Goal: Find specific page/section: Find specific page/section

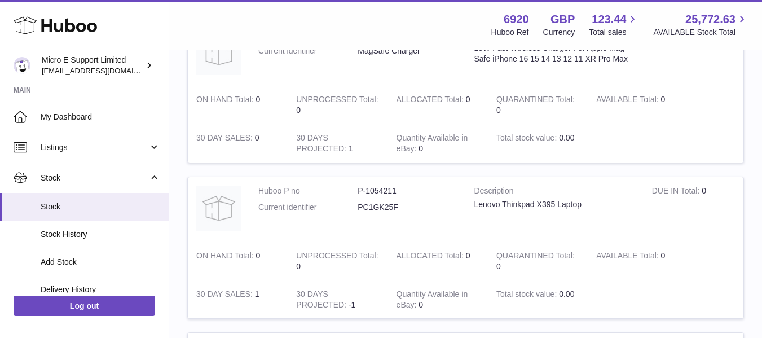
scroll to position [1069, 0]
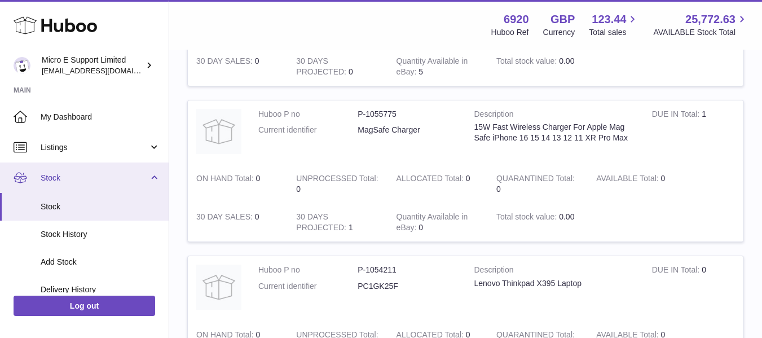
click at [153, 182] on link "Stock" at bounding box center [84, 177] width 169 height 30
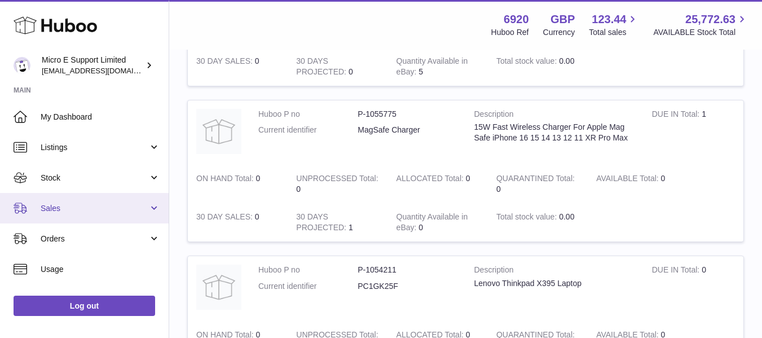
click at [146, 206] on span "Sales" at bounding box center [95, 208] width 108 height 11
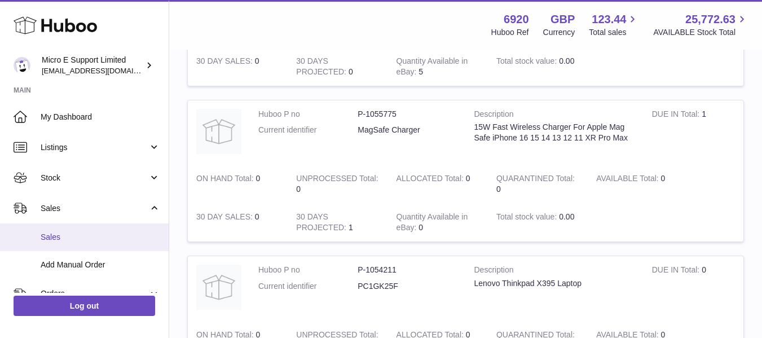
click at [61, 232] on span "Sales" at bounding box center [101, 237] width 120 height 11
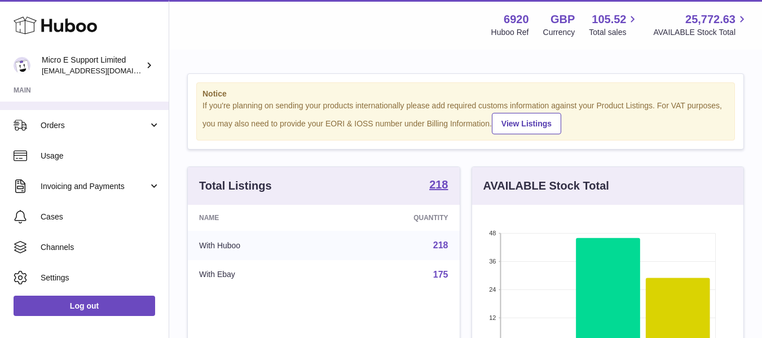
scroll to position [114, 0]
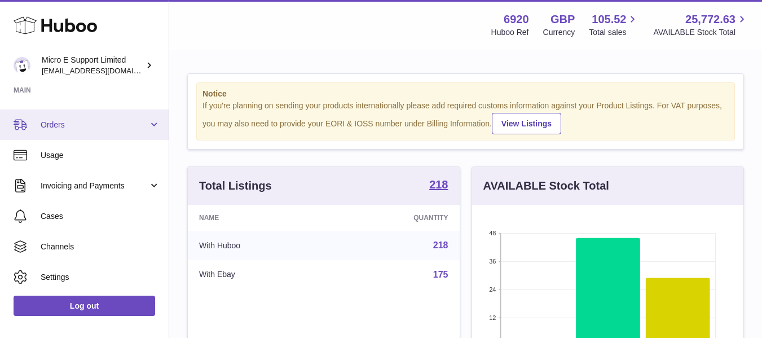
click at [153, 128] on link "Orders" at bounding box center [84, 124] width 169 height 30
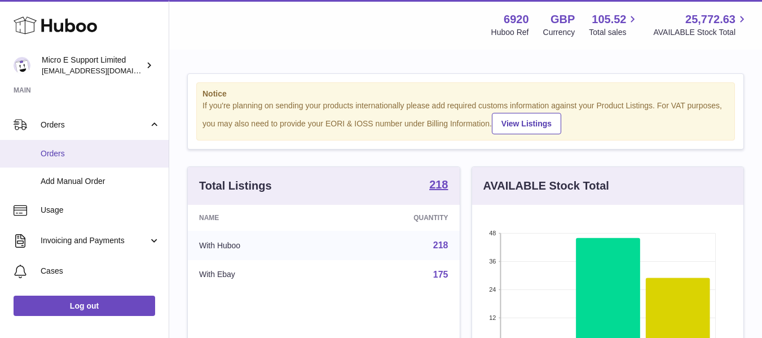
click at [63, 147] on link "Orders" at bounding box center [84, 154] width 169 height 28
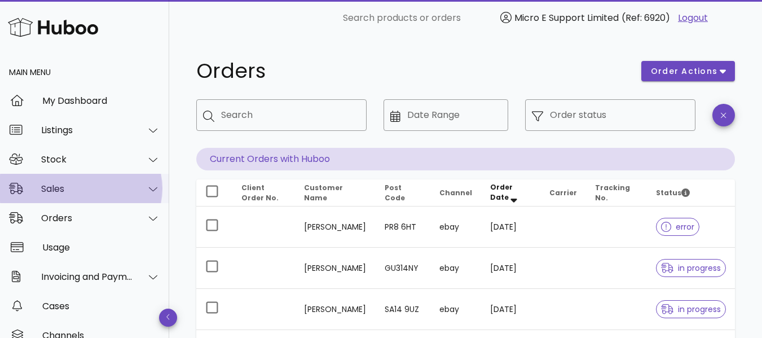
click at [65, 192] on div "Sales" at bounding box center [87, 188] width 92 height 11
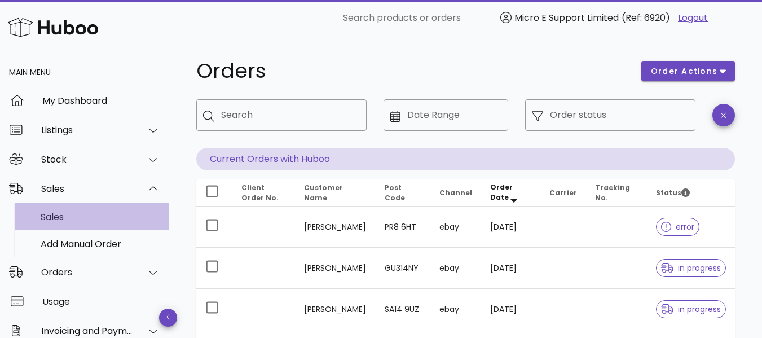
click at [64, 215] on div "Sales" at bounding box center [101, 216] width 120 height 11
